Goal: Transaction & Acquisition: Purchase product/service

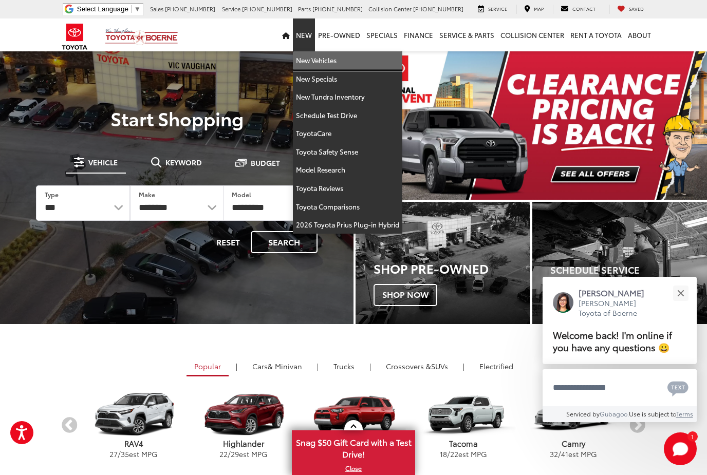
click at [342, 64] on link "New Vehicles" at bounding box center [347, 60] width 109 height 19
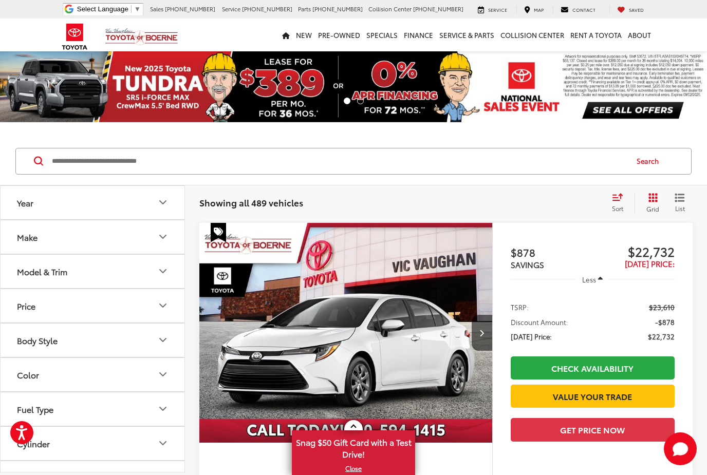
click at [167, 271] on icon "Model & Trim" at bounding box center [163, 271] width 12 height 12
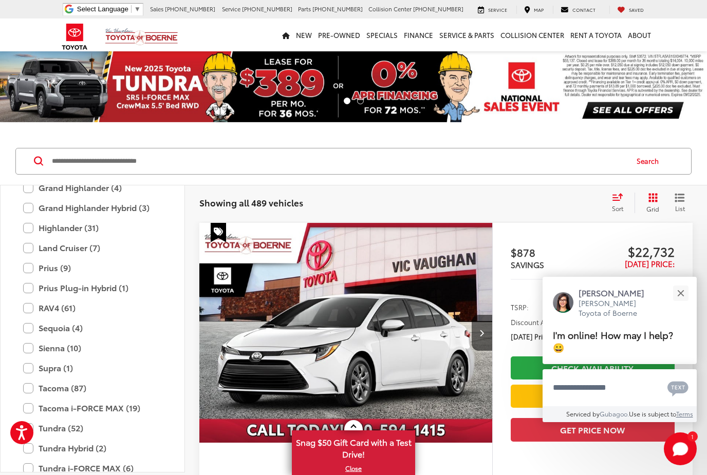
scroll to position [262, 0]
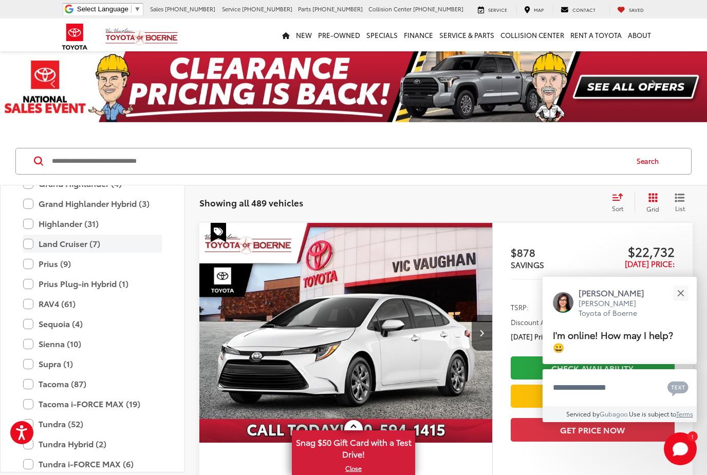
click at [103, 246] on label "Land Cruiser (7)" at bounding box center [92, 244] width 139 height 18
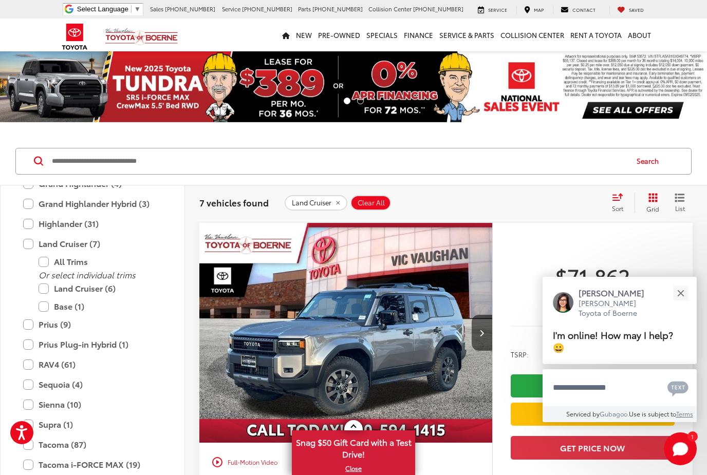
click at [683, 203] on button "List" at bounding box center [680, 203] width 26 height 21
click at [677, 205] on span "List" at bounding box center [680, 208] width 10 height 9
click at [679, 206] on span "List" at bounding box center [680, 208] width 10 height 9
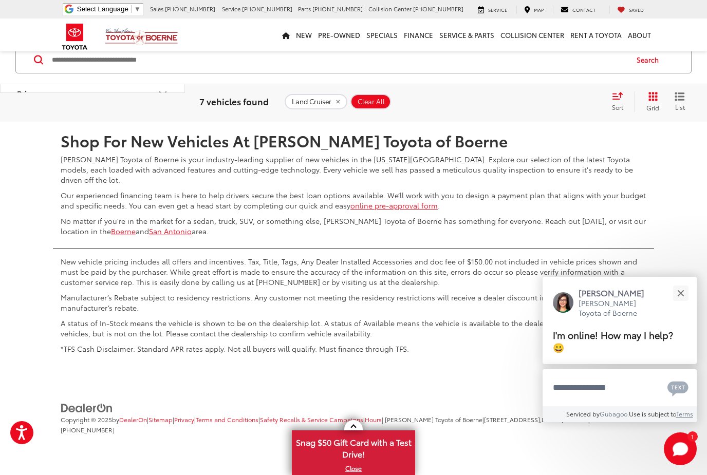
scroll to position [3069, 0]
